Goal: Task Accomplishment & Management: Use online tool/utility

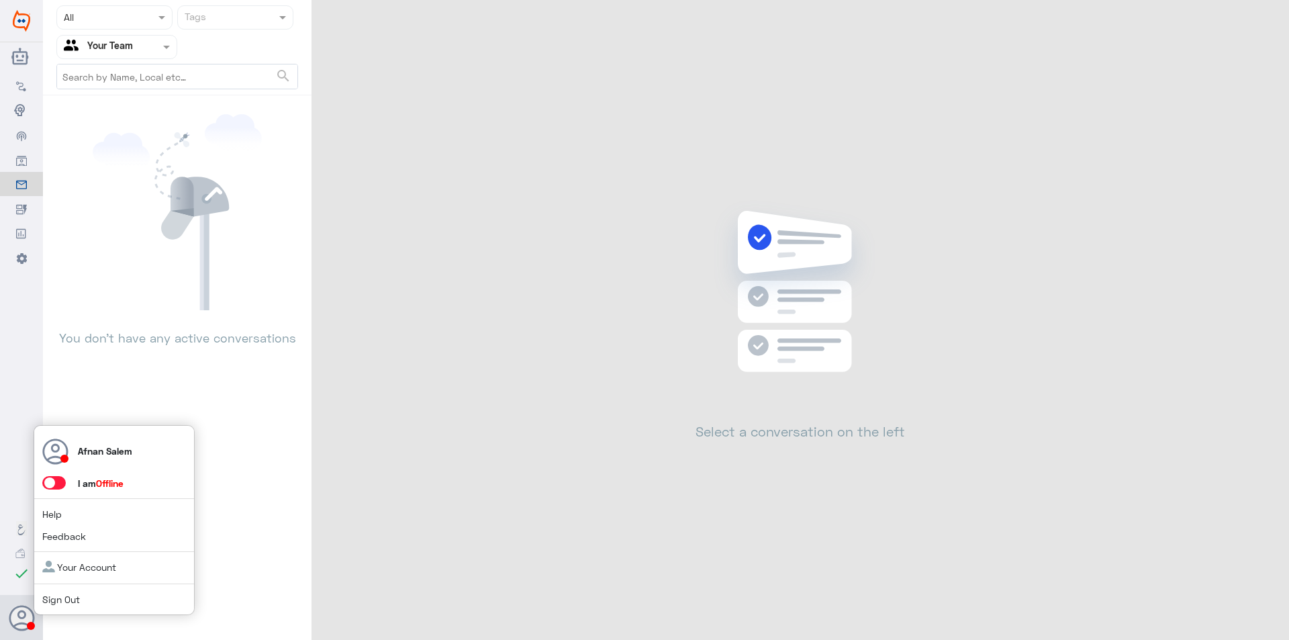
click at [60, 604] on link "Sign Out" at bounding box center [61, 599] width 38 height 11
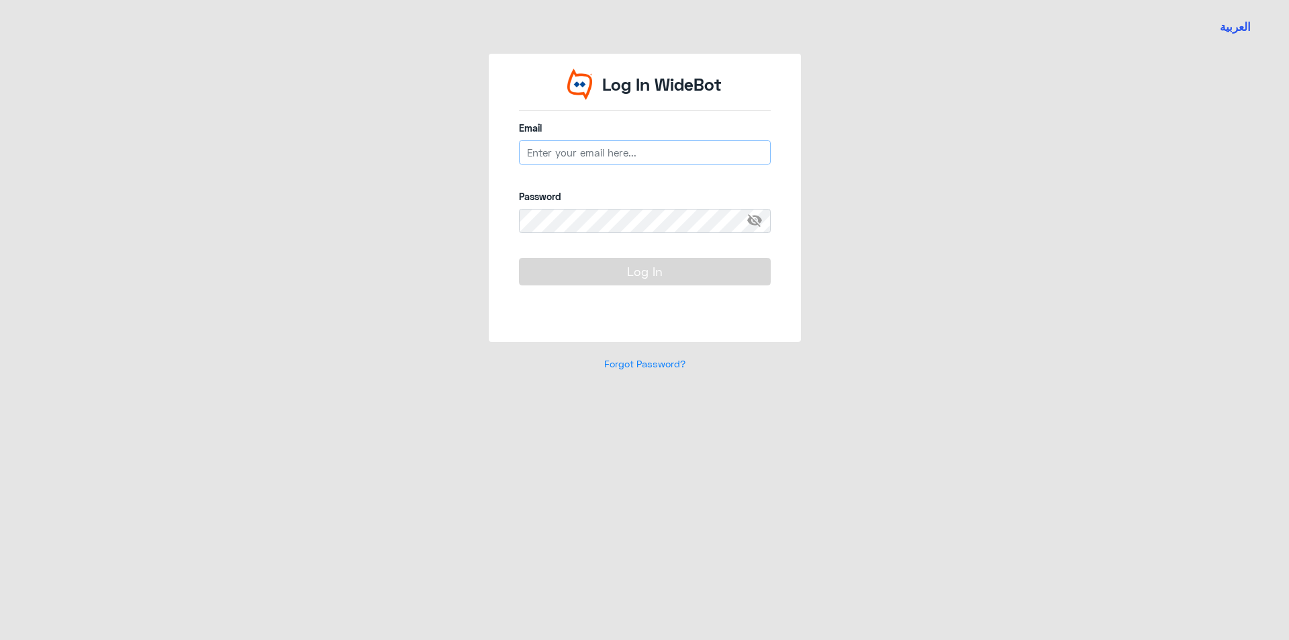
type input "[EMAIL_ADDRESS][DOMAIN_NAME]"
